Goal: Transaction & Acquisition: Purchase product/service

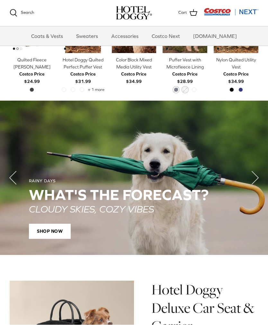
scroll to position [345, 0]
click at [48, 222] on div "RAINY DAYS WHAT'S THE Forecast? CLOUDY SKIES, COZY VIBES SHOP NOW" at bounding box center [134, 208] width 210 height 60
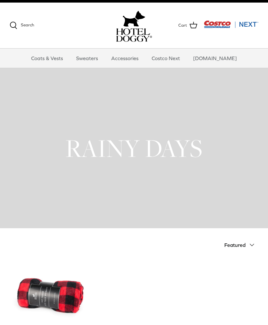
scroll to position [9, 0]
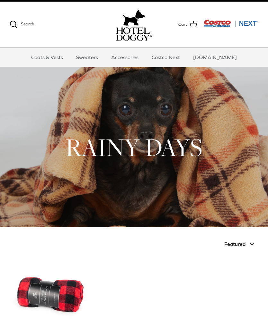
click at [60, 55] on link "Coats & Vests" at bounding box center [46, 57] width 43 height 19
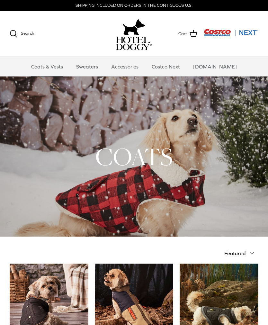
click at [100, 69] on link "Sweaters" at bounding box center [86, 66] width 33 height 19
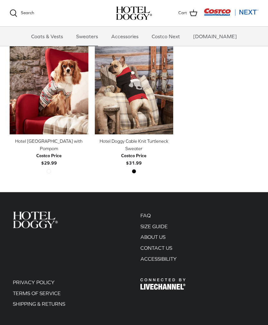
scroll to position [160, 0]
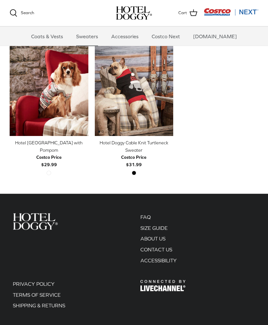
click at [59, 145] on div "Hotel Doggy Fair Isle Sweater with Pompom" at bounding box center [49, 146] width 79 height 14
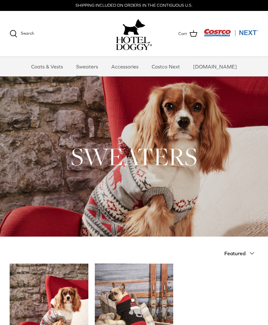
scroll to position [160, 0]
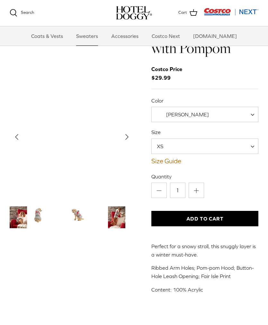
scroll to position [30, 0]
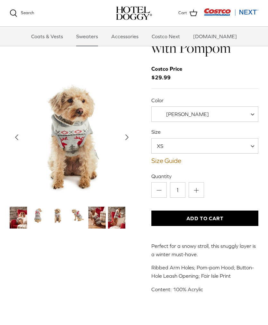
click at [251, 148] on span "XS" at bounding box center [204, 145] width 107 height 15
select select "L"
click at [252, 114] on span at bounding box center [254, 113] width 6 height 15
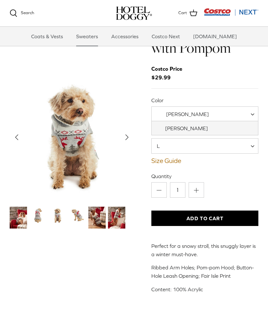
click at [244, 177] on label "Quantity" at bounding box center [204, 175] width 107 height 7
click at [185, 182] on input "1" at bounding box center [177, 189] width 15 height 15
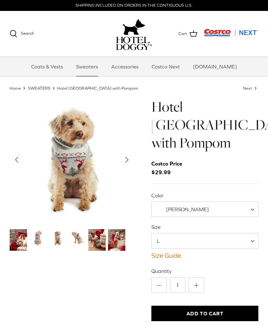
click at [133, 69] on link "Accessories" at bounding box center [124, 66] width 39 height 19
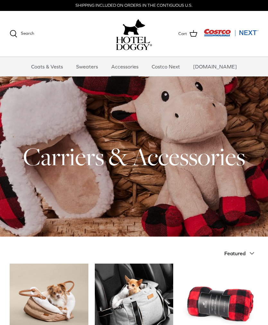
click at [229, 128] on div at bounding box center [134, 156] width 268 height 160
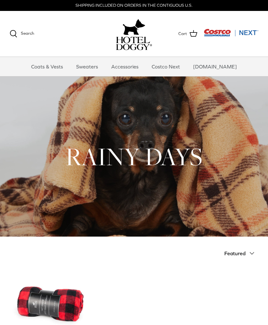
scroll to position [9, 0]
